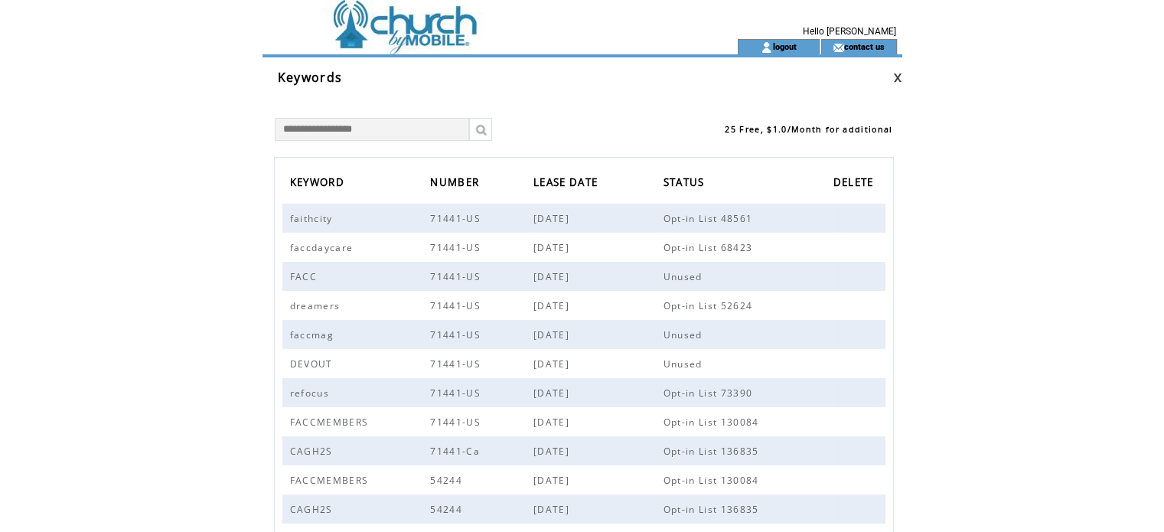
click at [436, 30] on td at bounding box center [472, 19] width 420 height 39
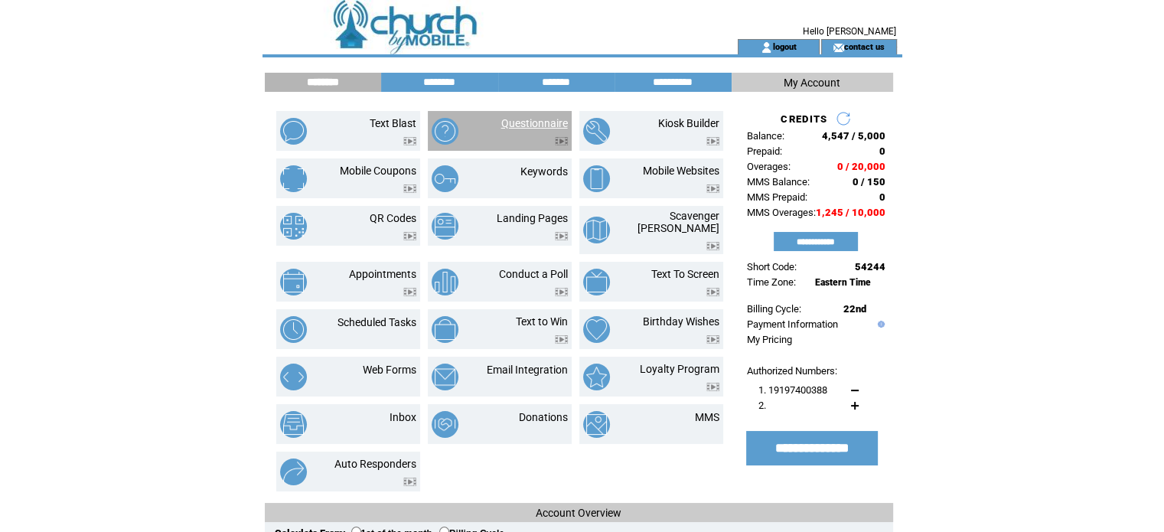
click at [544, 120] on link "Questionnaire" at bounding box center [534, 123] width 67 height 12
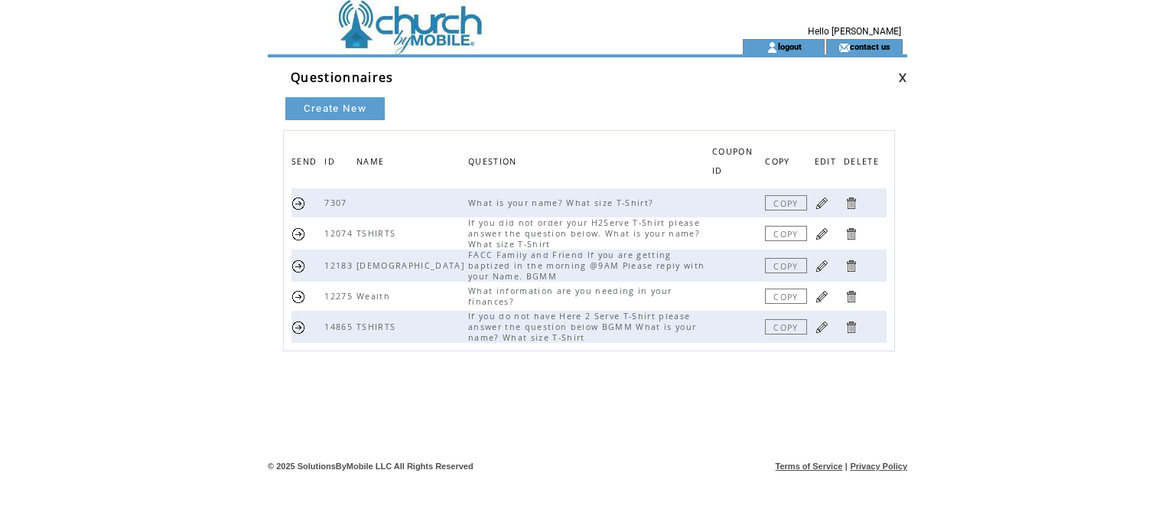
click at [303, 198] on link at bounding box center [298, 203] width 15 height 15
click at [794, 230] on link "COPY" at bounding box center [785, 233] width 41 height 15
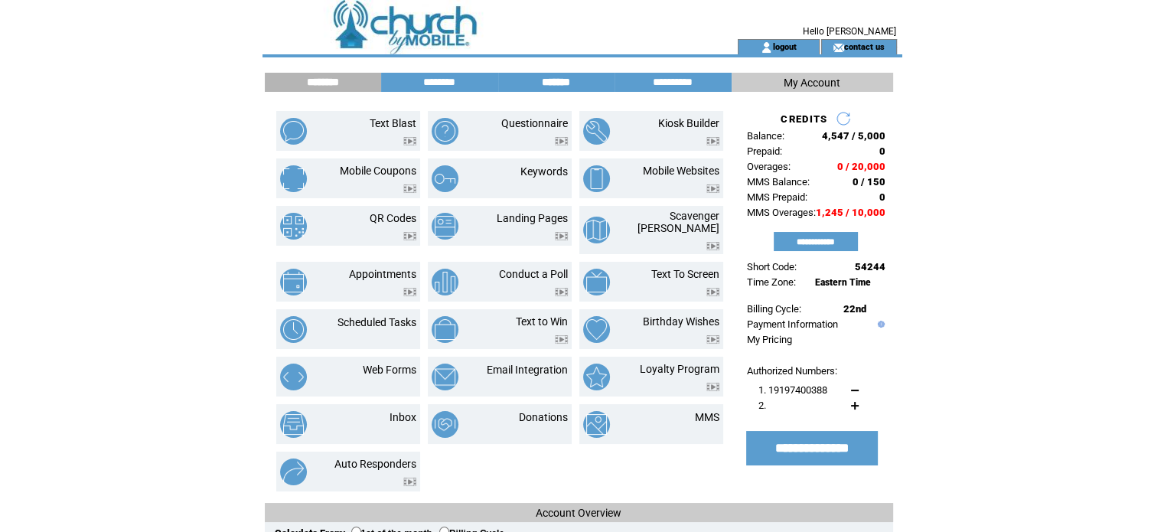
click at [548, 87] on input "*******" at bounding box center [556, 82] width 115 height 13
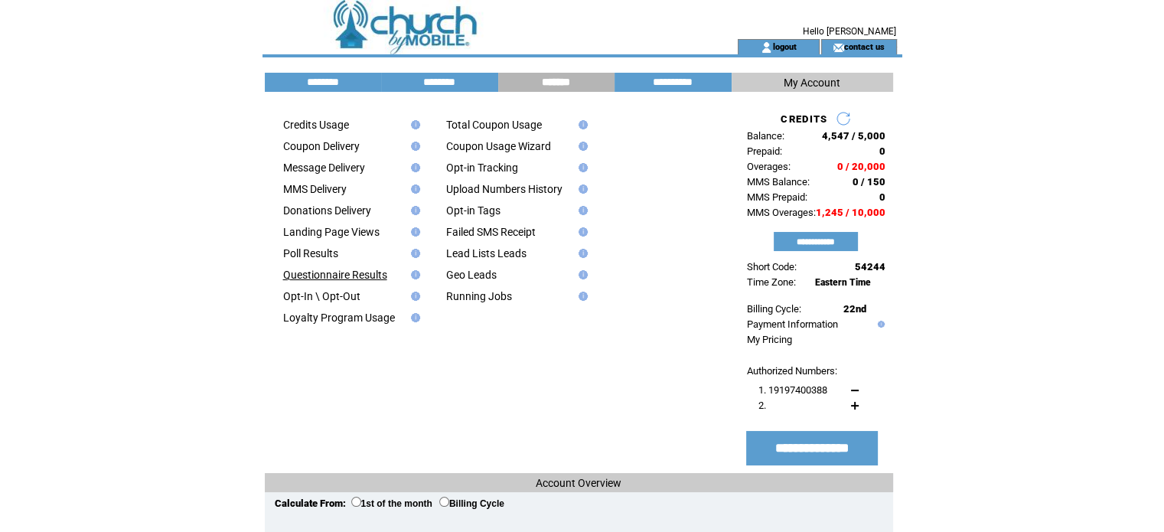
click at [347, 278] on link "Questionnaire Results" at bounding box center [335, 275] width 104 height 12
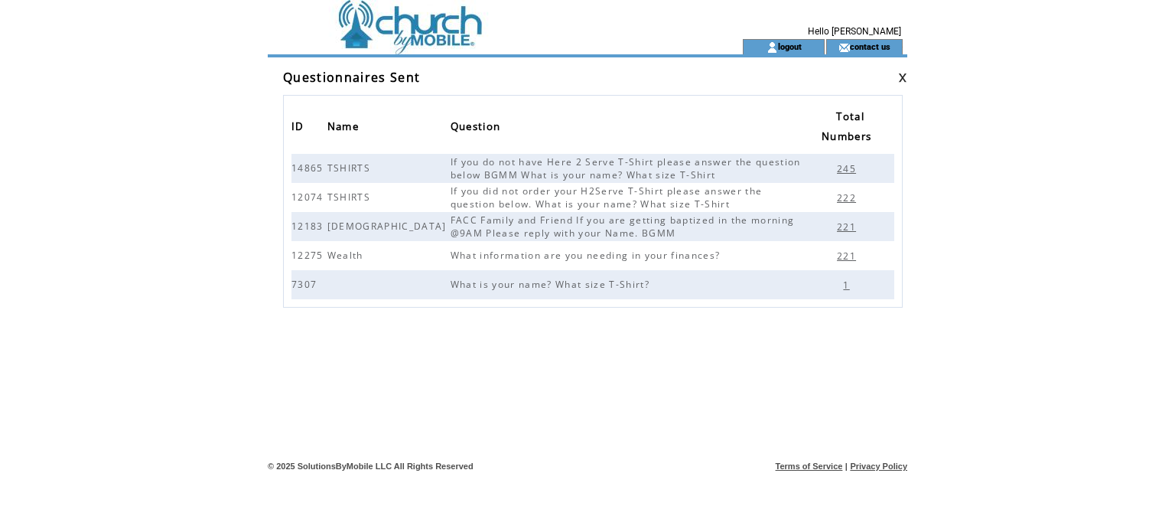
click at [849, 167] on span "245" at bounding box center [848, 168] width 23 height 13
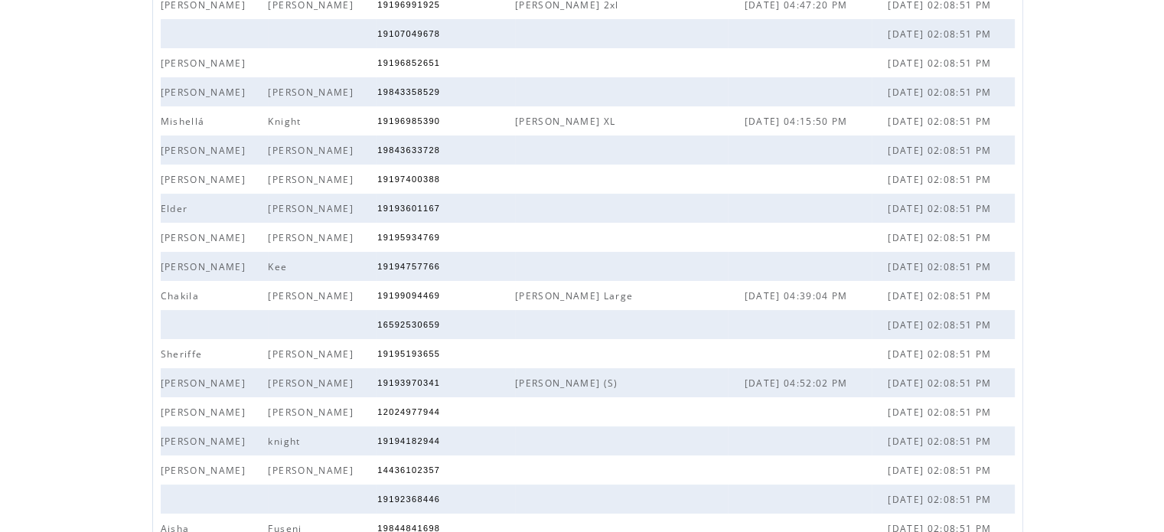
scroll to position [202, 0]
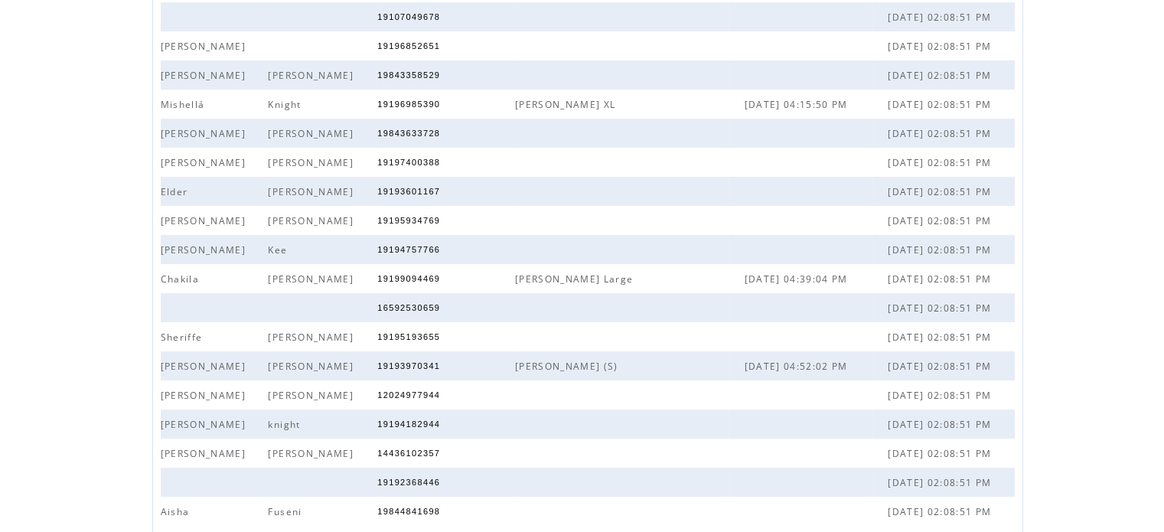
click at [1076, 313] on html "**********" at bounding box center [582, 47] width 1164 height 532
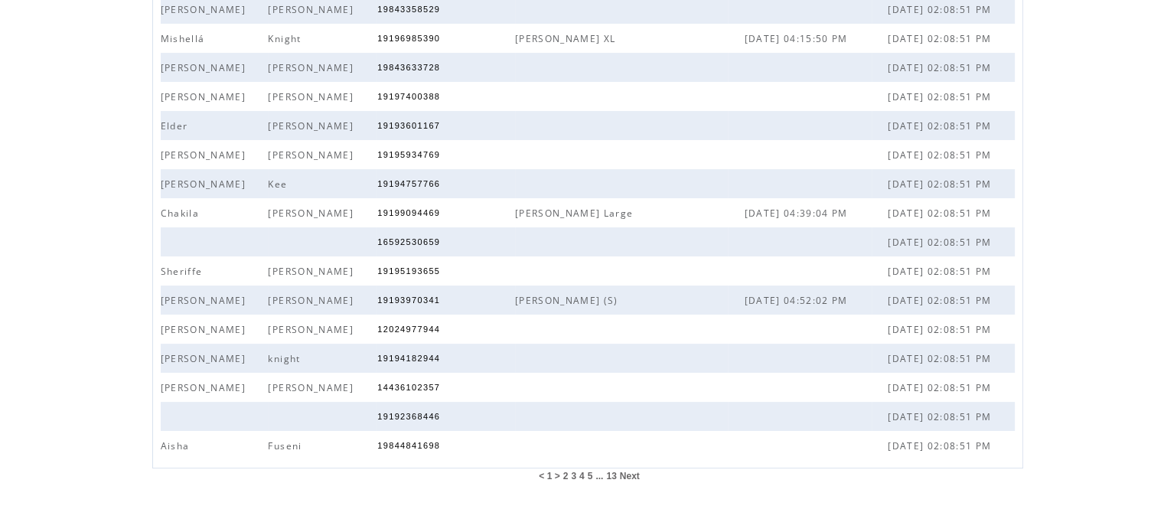
scroll to position [285, 0]
click at [624, 472] on span "Next" at bounding box center [630, 475] width 20 height 11
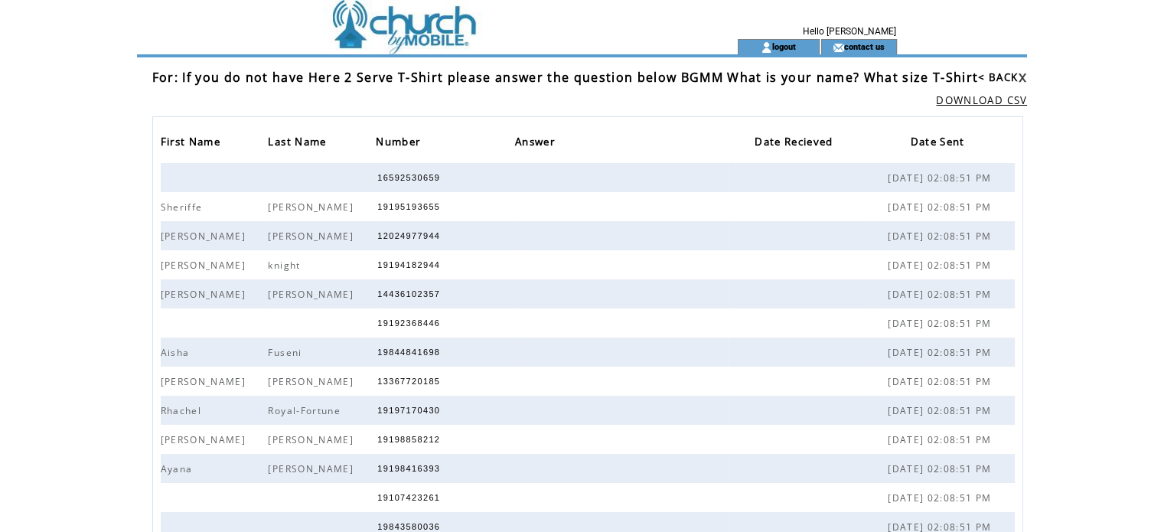
click at [961, 102] on link "DOWNLOAD CSV" at bounding box center [981, 100] width 91 height 14
click at [392, 27] on td at bounding box center [472, 19] width 420 height 39
